Goal: Task Accomplishment & Management: Manage account settings

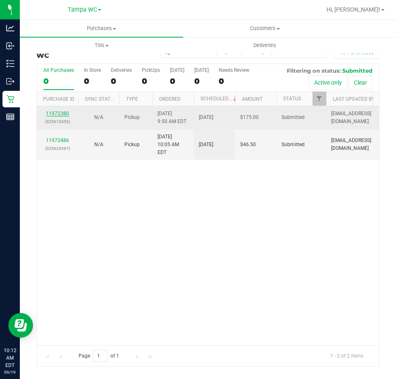
click at [63, 113] on link "11972380" at bounding box center [57, 114] width 23 height 6
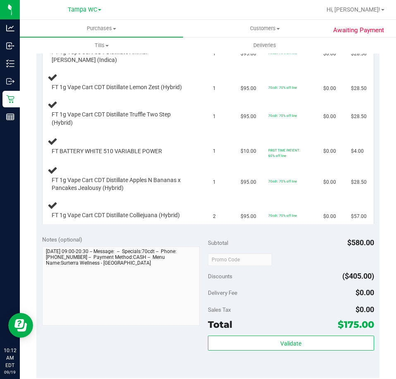
scroll to position [234, 0]
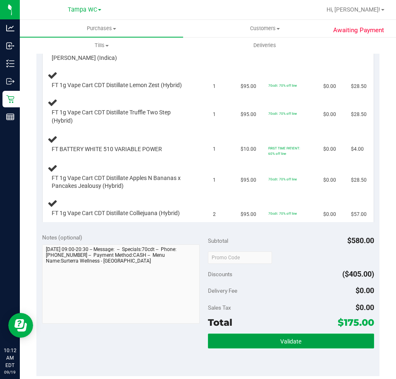
click at [300, 334] on button "Validate" at bounding box center [291, 341] width 166 height 15
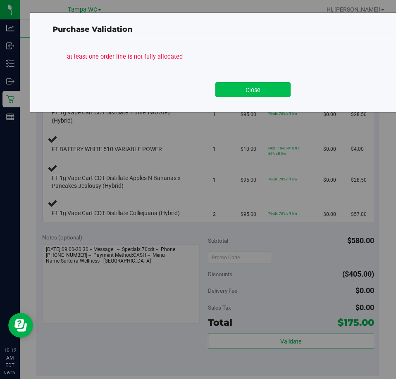
click at [282, 95] on button "Close" at bounding box center [252, 89] width 75 height 15
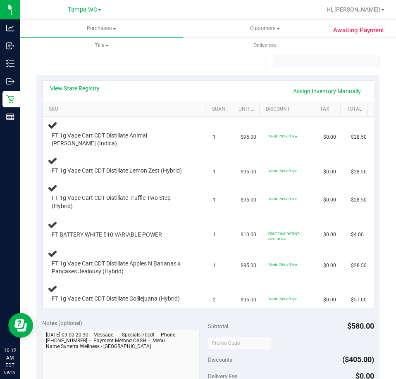
scroll to position [151, 0]
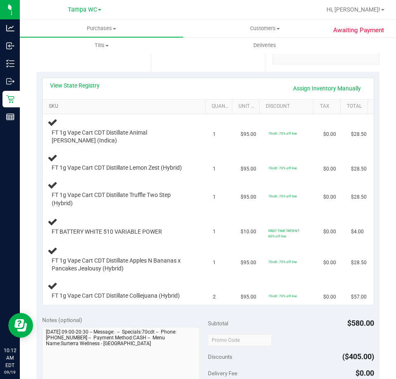
click at [62, 107] on link "SKU" at bounding box center [125, 106] width 153 height 7
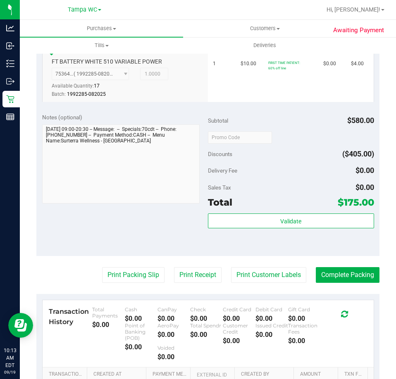
scroll to position [543, 0]
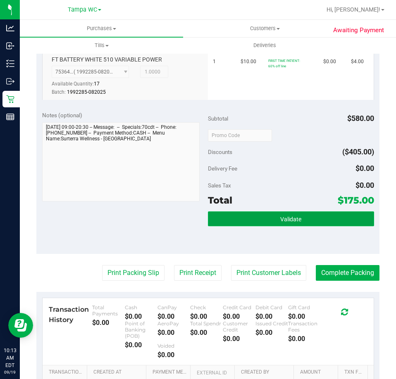
click at [296, 216] on span "Validate" at bounding box center [290, 219] width 21 height 7
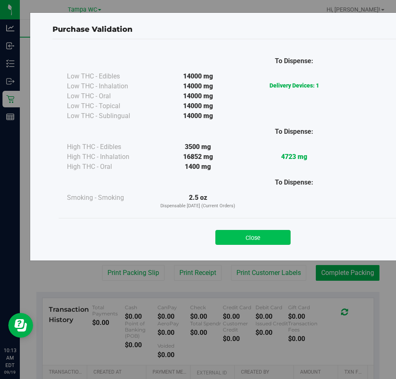
click at [248, 242] on button "Close" at bounding box center [252, 237] width 75 height 15
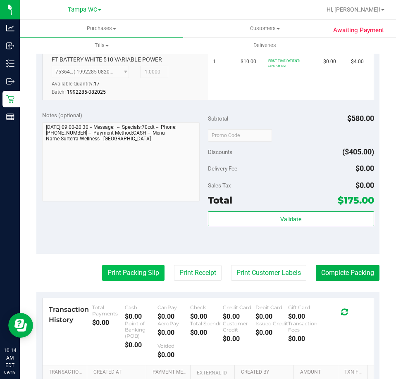
click at [135, 267] on button "Print Packing Slip" at bounding box center [133, 273] width 62 height 16
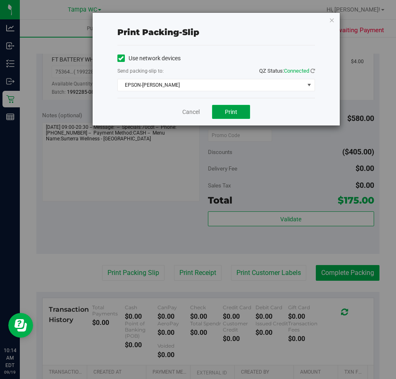
click at [238, 118] on button "Print" at bounding box center [231, 112] width 38 height 14
click at [182, 108] on link "Cancel" at bounding box center [190, 112] width 17 height 9
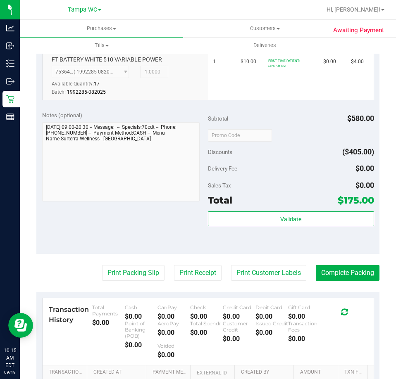
click at [277, 227] on div "Validate" at bounding box center [291, 230] width 166 height 37
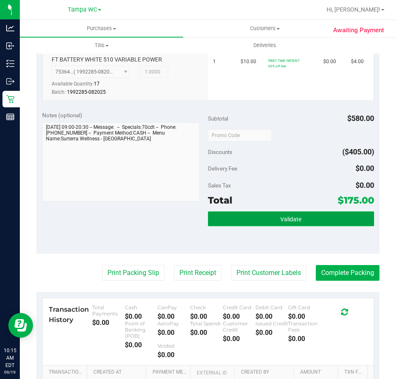
click at [272, 213] on button "Validate" at bounding box center [291, 219] width 166 height 15
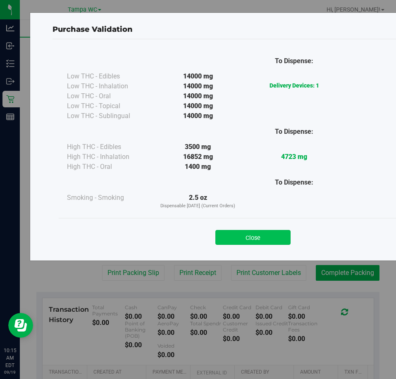
click at [244, 232] on button "Close" at bounding box center [252, 237] width 75 height 15
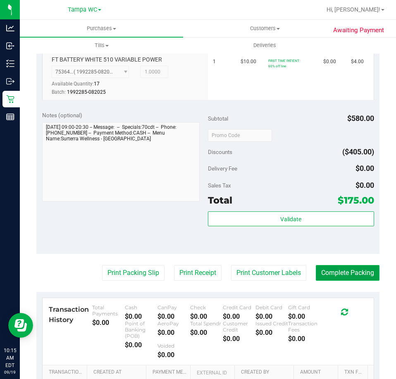
click at [337, 272] on button "Complete Packing" at bounding box center [348, 273] width 64 height 16
